Goal: Task Accomplishment & Management: Complete application form

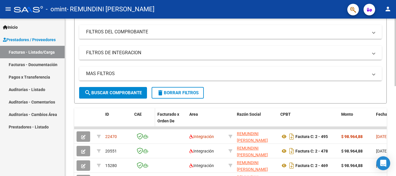
scroll to position [116, 0]
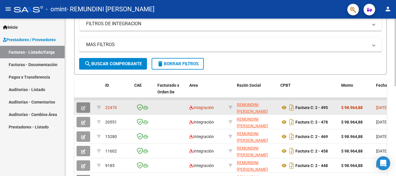
click at [84, 106] on icon "button" at bounding box center [83, 108] width 4 height 4
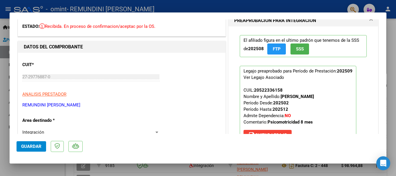
scroll to position [87, 0]
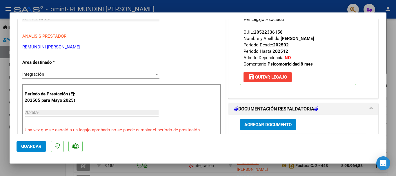
click at [391, 38] on div at bounding box center [198, 88] width 396 height 176
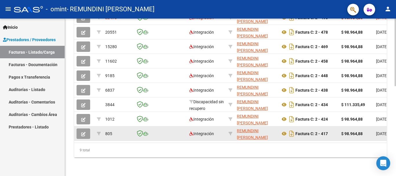
scroll to position [123, 0]
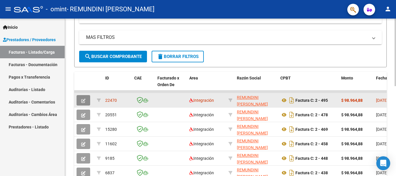
click at [81, 100] on icon "button" at bounding box center [83, 100] width 4 height 4
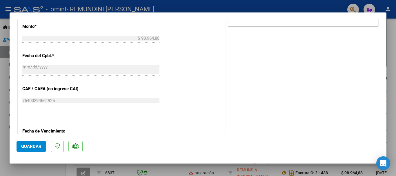
scroll to position [383, 0]
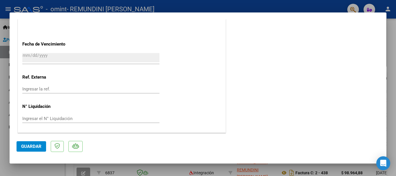
click at [28, 147] on span "Guardar" at bounding box center [31, 146] width 20 height 5
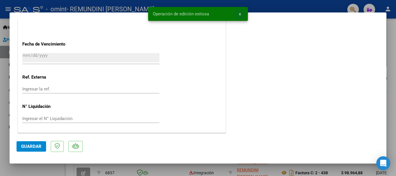
click at [239, 14] on span "x" at bounding box center [240, 13] width 2 height 5
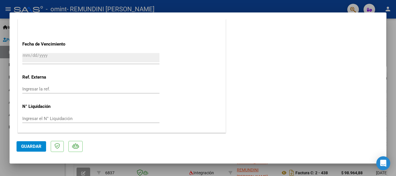
click at [387, 41] on div at bounding box center [198, 88] width 396 height 176
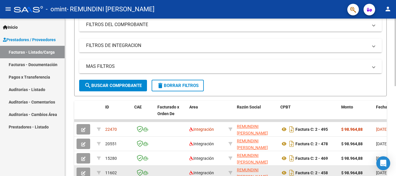
scroll to position [123, 0]
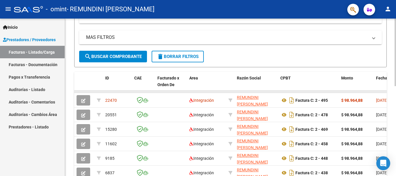
drag, startPoint x: 147, startPoint y: 91, endPoint x: 280, endPoint y: 90, distance: 133.0
drag, startPoint x: 286, startPoint y: 91, endPoint x: 388, endPoint y: 92, distance: 102.3
click at [388, 92] on div "Video tutorial PRESTADORES -> Listado de CPBTs Emitidos por Prestadores / Prove…" at bounding box center [230, 76] width 331 height 363
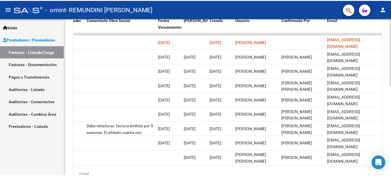
scroll to position [36, 0]
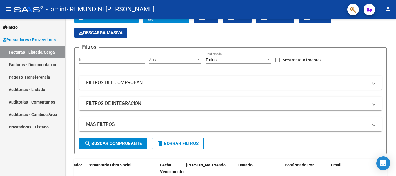
click at [386, 8] on mat-icon "person" at bounding box center [387, 9] width 7 height 7
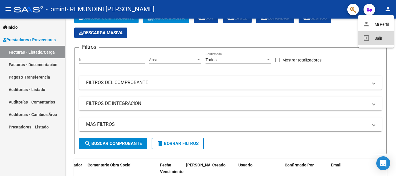
click at [378, 41] on button "exit_to_app Salir" at bounding box center [375, 38] width 35 height 14
